Goal: Task Accomplishment & Management: Use online tool/utility

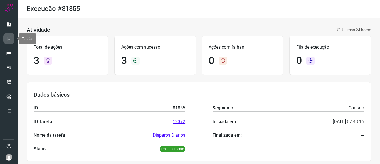
click at [9, 39] on icon at bounding box center [9, 39] width 6 height 6
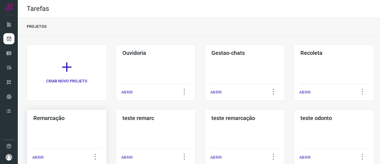
click at [45, 118] on h3 "Remarcação" at bounding box center [66, 118] width 67 height 7
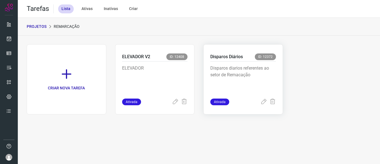
click at [229, 54] on p "Disparos Diários" at bounding box center [226, 56] width 33 height 7
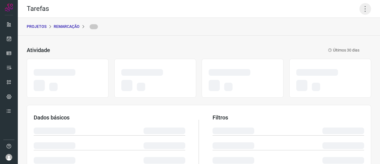
click at [362, 6] on icon at bounding box center [365, 9] width 12 height 12
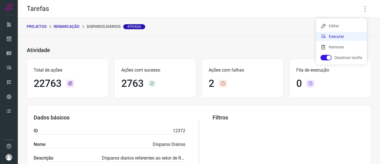
click at [329, 35] on li "Executar" at bounding box center [341, 36] width 51 height 9
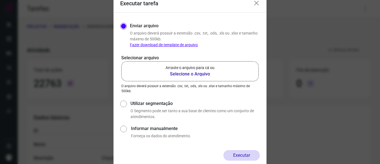
click at [181, 73] on b "Selecione o Arquivo" at bounding box center [189, 74] width 49 height 7
click at [0, 0] on input "Arraste o arquivo para cá ou Selecione o Arquivo" at bounding box center [0, 0] width 0 height 0
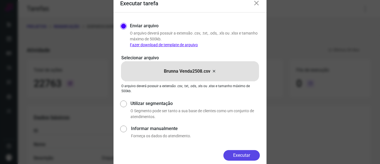
click at [244, 153] on button "Executar" at bounding box center [241, 155] width 36 height 11
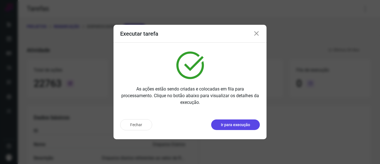
click at [233, 126] on p "Ir para execução" at bounding box center [235, 125] width 29 height 6
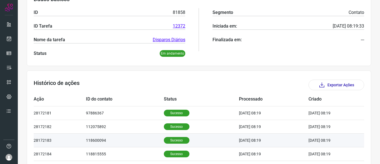
scroll to position [139, 0]
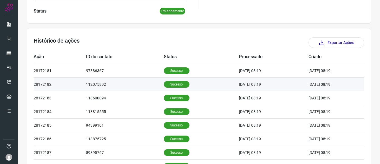
scroll to position [167, 0]
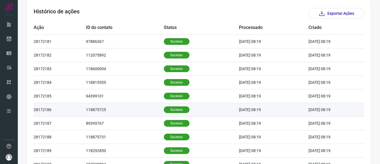
click at [171, 109] on p "Sucesso" at bounding box center [177, 109] width 26 height 7
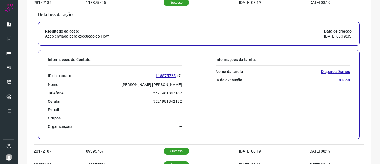
scroll to position [278, 0]
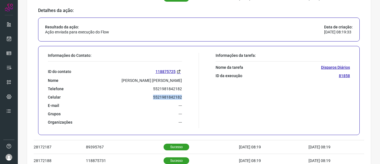
drag, startPoint x: 148, startPoint y: 96, endPoint x: 194, endPoint y: 96, distance: 45.9
click at [194, 96] on div "Informações do Contato: ID do contato 118875725 Nome Priscila De Assis Barros T…" at bounding box center [122, 90] width 154 height 75
copy p "5521981842182"
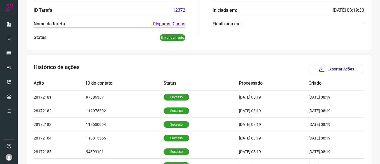
scroll to position [0, 0]
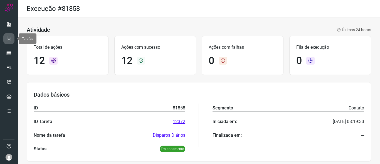
click at [8, 41] on icon at bounding box center [9, 39] width 6 height 6
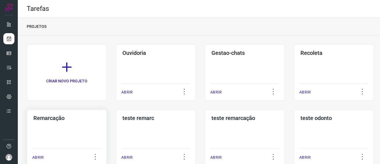
click at [46, 117] on h3 "Remarcação" at bounding box center [66, 118] width 67 height 7
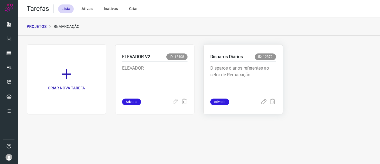
click at [228, 60] on p "Disparos Diários" at bounding box center [226, 56] width 33 height 7
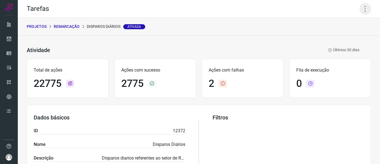
click at [363, 12] on icon at bounding box center [365, 9] width 12 height 12
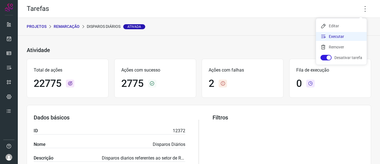
click at [338, 34] on li "Executar" at bounding box center [341, 36] width 51 height 9
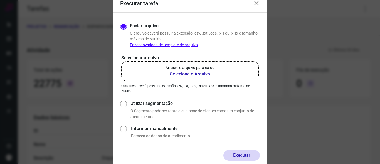
click at [183, 74] on b "Selecione o Arquivo" at bounding box center [189, 74] width 49 height 7
click at [0, 0] on input "Arraste o arquivo para cá ou Selecione o Arquivo" at bounding box center [0, 0] width 0 height 0
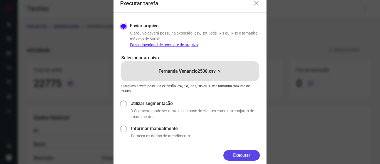
click at [243, 154] on button "Executar" at bounding box center [241, 155] width 36 height 11
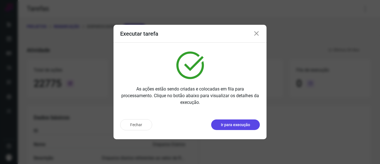
click at [237, 124] on p "Ir para execução" at bounding box center [235, 125] width 29 height 6
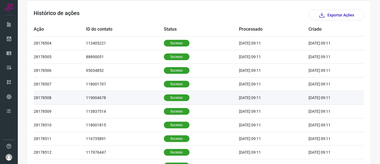
scroll to position [167, 0]
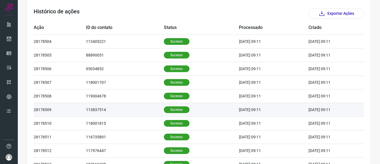
click at [173, 108] on p "Sucesso" at bounding box center [177, 109] width 26 height 7
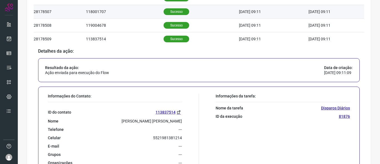
scroll to position [250, 0]
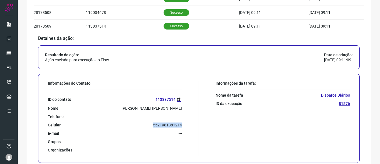
drag, startPoint x: 152, startPoint y: 124, endPoint x: 186, endPoint y: 127, distance: 34.6
click at [186, 127] on div "Informações do Contato: ID do contato 113837514 Nome Lyvia Luzier Oliveira Corr…" at bounding box center [122, 118] width 154 height 75
copy p "5521981381214"
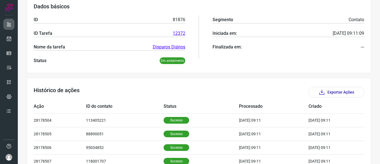
scroll to position [83, 0]
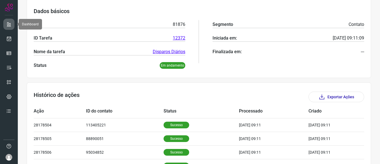
click at [9, 23] on icon at bounding box center [9, 24] width 6 height 6
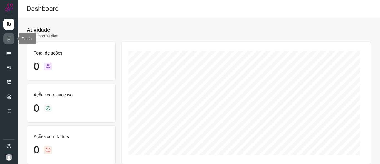
click at [9, 39] on icon at bounding box center [9, 39] width 6 height 6
